Goal: Task Accomplishment & Management: Complete application form

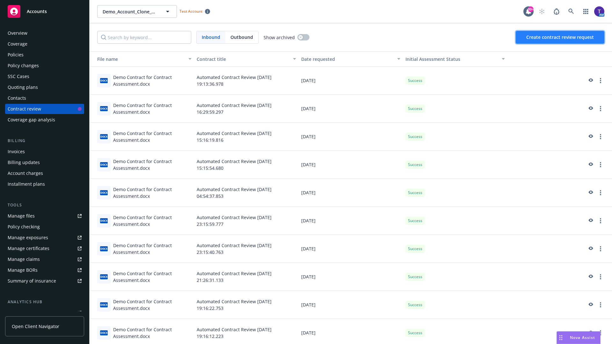
click at [560, 37] on span "Create contract review request" at bounding box center [560, 37] width 68 height 6
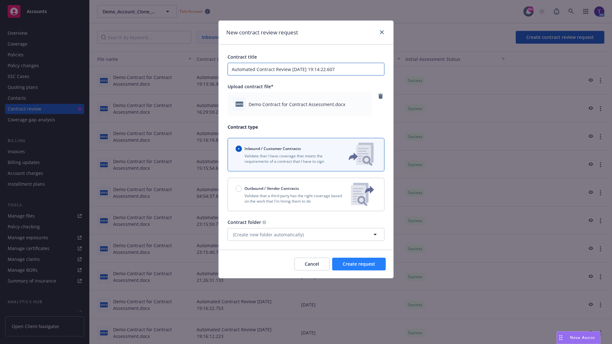
type input "Automated Contract Review 08-28-2025 19:14:22.607"
click at [359, 264] on span "Create request" at bounding box center [358, 264] width 32 height 6
